Goal: Find specific page/section: Find specific page/section

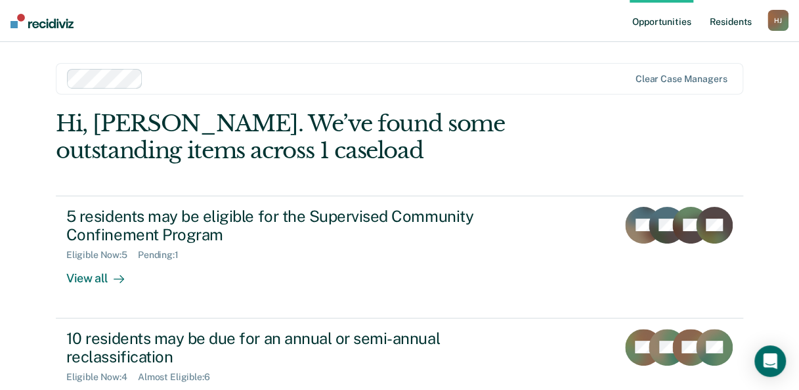
click at [726, 20] on link "Resident s" at bounding box center [731, 21] width 48 height 42
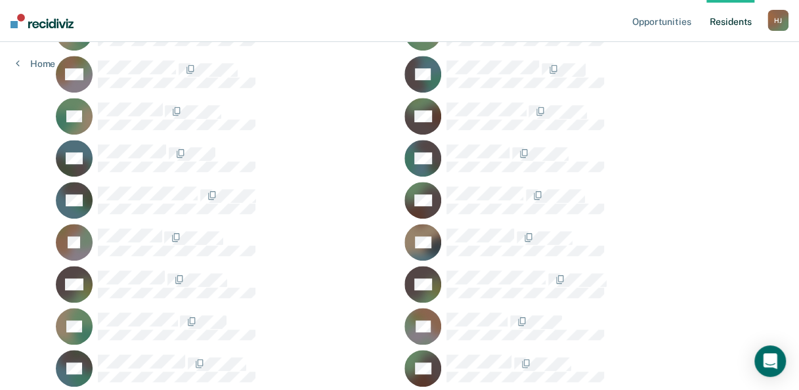
scroll to position [394, 0]
